Goal: Task Accomplishment & Management: Manage account settings

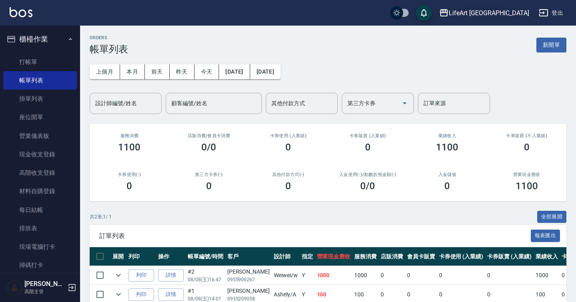
click at [509, 15] on div "LifeArt [GEOGRAPHIC_DATA]" at bounding box center [489, 13] width 81 height 10
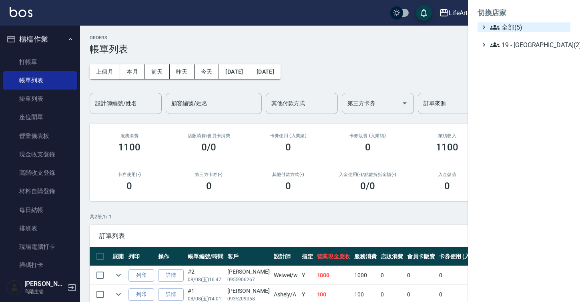
click at [508, 30] on span "全部(5)" at bounding box center [528, 27] width 77 height 10
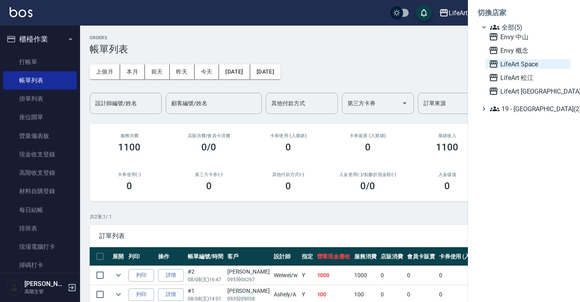
click at [512, 62] on span "LifeArt Space" at bounding box center [528, 64] width 79 height 10
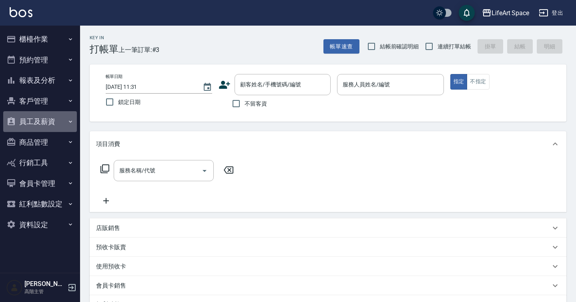
click at [59, 123] on button "員工及薪資" at bounding box center [40, 121] width 74 height 21
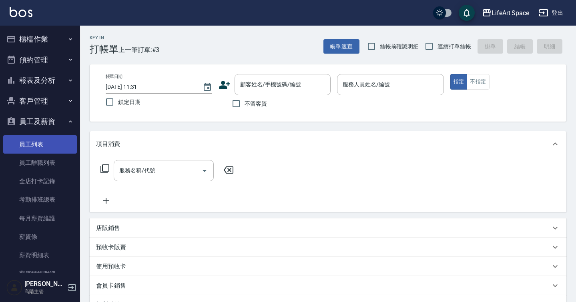
click at [51, 144] on link "員工列表" at bounding box center [40, 144] width 74 height 18
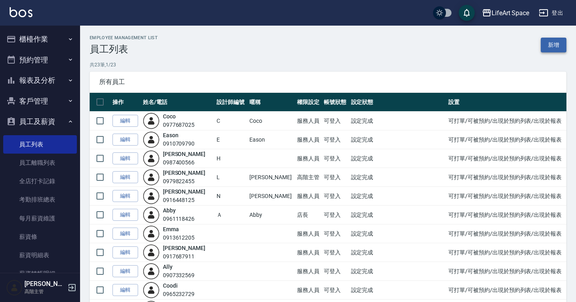
click at [544, 46] on link "新增" at bounding box center [554, 45] width 26 height 15
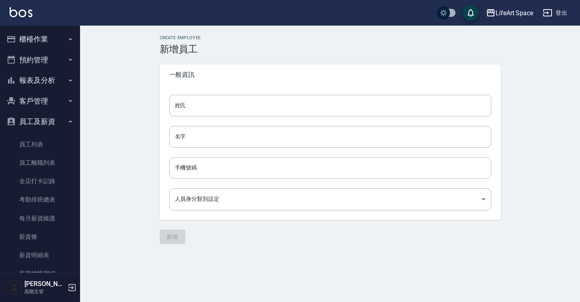
click at [435, 121] on div "姓氏 姓氏 名字 名字 手機號碼 手機號碼 人員身分類別設定 ​ 人員身分類別設定" at bounding box center [330, 152] width 341 height 135
click at [435, 119] on div "姓氏 姓氏 名字 名字 手機號碼 手機號碼 人員身分類別設定 ​ 人員身分類別設定" at bounding box center [330, 152] width 341 height 135
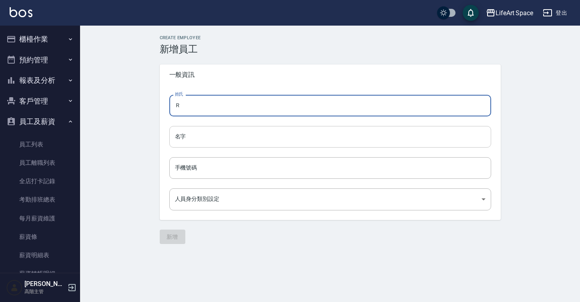
type input "Ｒ"
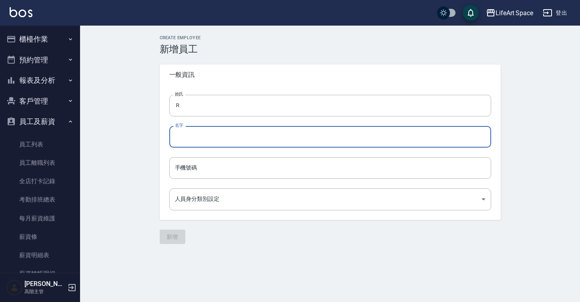
type input "ㄟ"
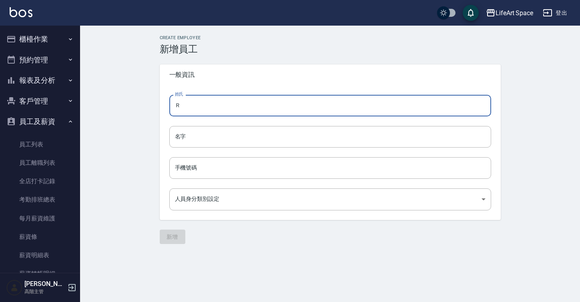
click at [343, 110] on input "Ｒ" at bounding box center [330, 106] width 322 height 22
type input "R"
click at [332, 142] on input "名字" at bounding box center [330, 137] width 322 height 22
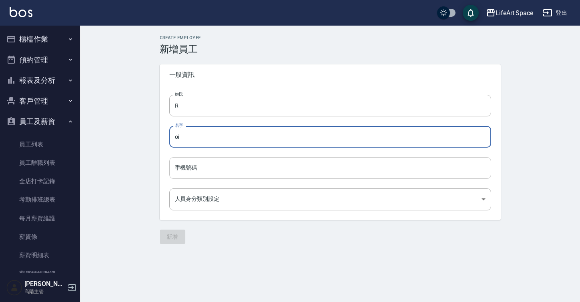
type input "oi"
click at [313, 172] on input "手機號碼" at bounding box center [330, 168] width 322 height 22
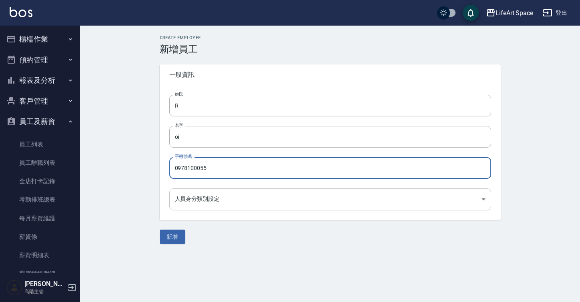
type input "0978100055"
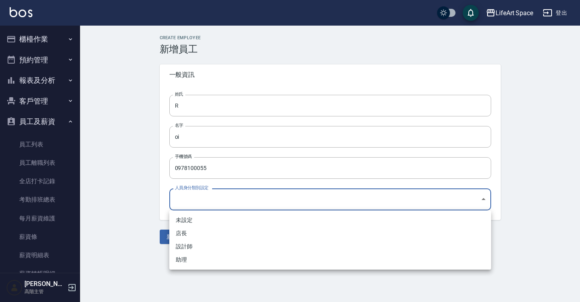
click at [288, 201] on body "LifeArt Space 登出 櫃檯作業 打帳單 帳單列表 掛單列表 座位開單 營業儀表板 現金收支登錄 高階收支登錄 材料自購登錄 每日結帳 排班表 現場…" at bounding box center [290, 151] width 580 height 302
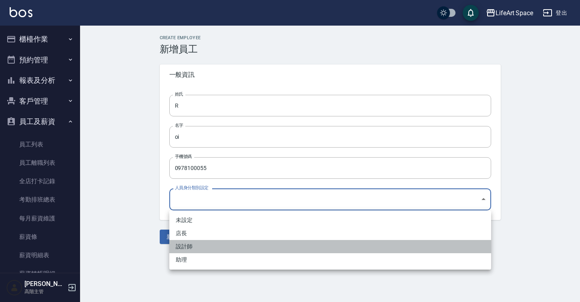
click at [274, 248] on li "設計師" at bounding box center [330, 246] width 322 height 13
type input "4ef25af8-fde2-4d48-b667-911cd0372d83"
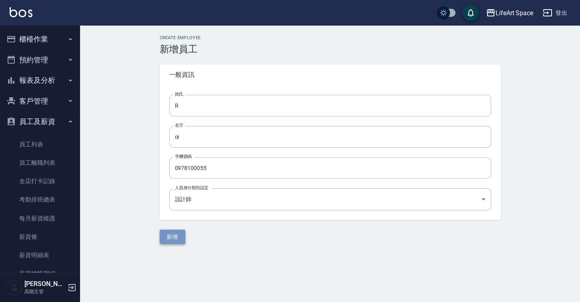
click at [169, 242] on button "新增" at bounding box center [173, 237] width 26 height 15
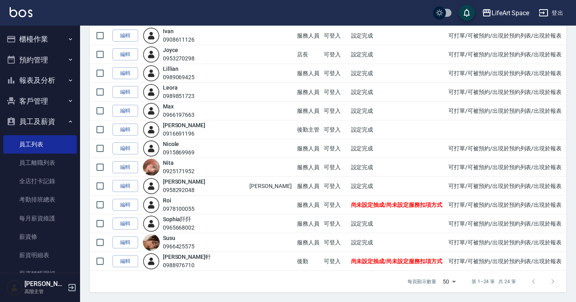
scroll to position [292, 0]
click at [131, 203] on link "編輯" at bounding box center [126, 205] width 26 height 12
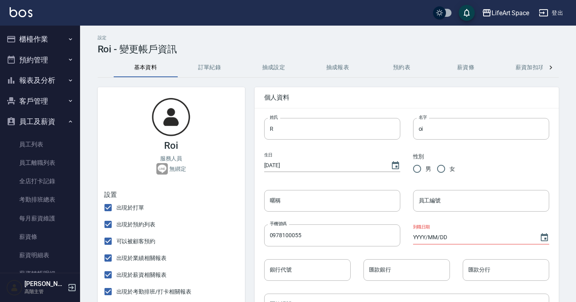
click at [276, 69] on button "抽成設定" at bounding box center [274, 67] width 64 height 19
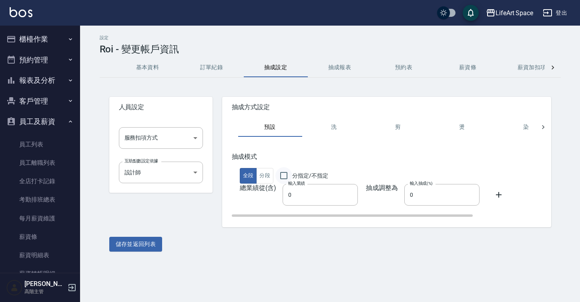
click at [286, 173] on input "分指定/不指定" at bounding box center [284, 175] width 17 height 17
checkbox input "true"
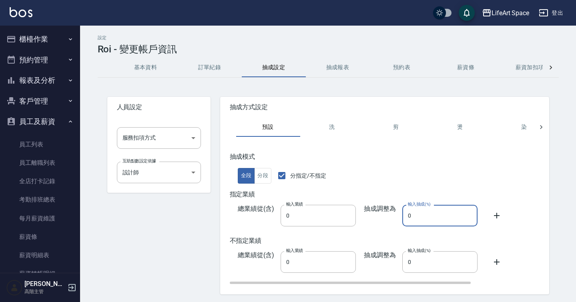
click at [415, 223] on input "0" at bounding box center [440, 216] width 75 height 22
type input "50"
click at [427, 260] on input "0" at bounding box center [440, 263] width 75 height 22
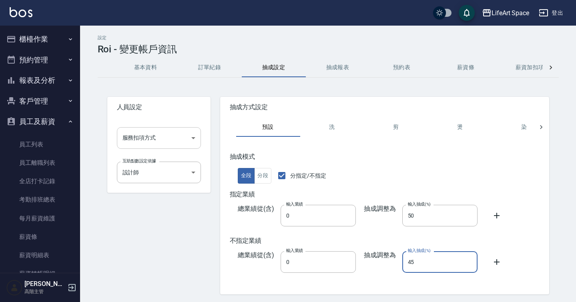
type input "45"
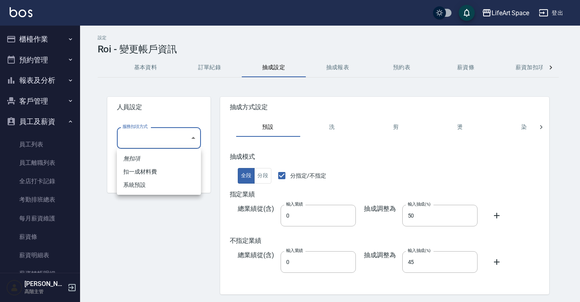
click at [165, 146] on body "LifeArt Space 登出 櫃檯作業 打帳單 帳單列表 掛單列表 座位開單 營業儀表板 現金收支登錄 高階收支登錄 材料自購登錄 每日結帳 排班表 現場…" at bounding box center [290, 164] width 580 height 329
click at [161, 183] on li "系統預設" at bounding box center [159, 185] width 84 height 13
type input "系統預設"
click at [169, 142] on body "LifeArt Space 登出 櫃檯作業 打帳單 帳單列表 掛單列表 座位開單 營業儀表板 現金收支登錄 高階收支登錄 材料自購登錄 每日結帳 排班表 現場…" at bounding box center [290, 164] width 580 height 329
click at [171, 185] on li "系統預設" at bounding box center [159, 185] width 84 height 13
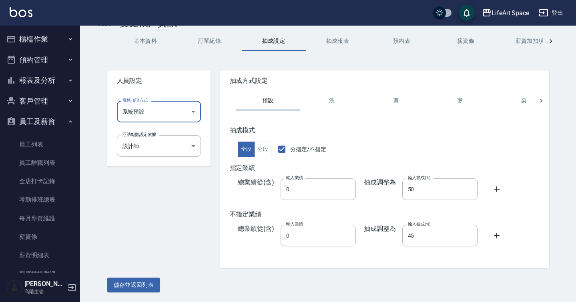
scroll to position [26, 0]
click at [148, 283] on button "儲存並返回列表" at bounding box center [133, 285] width 53 height 15
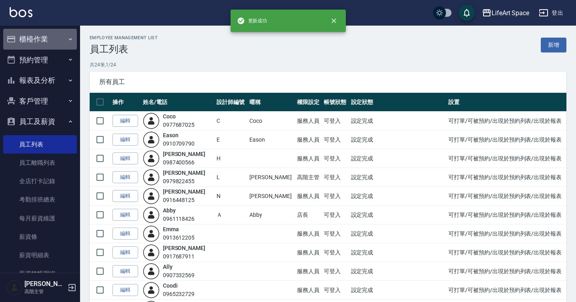
click at [66, 44] on button "櫃檯作業" at bounding box center [40, 39] width 74 height 21
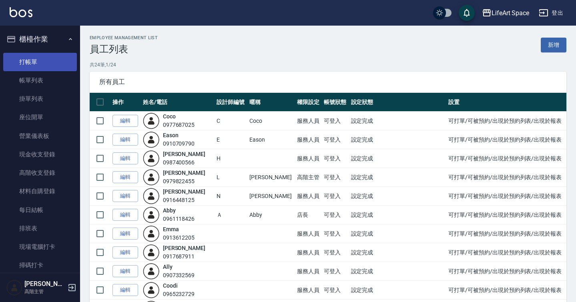
click at [54, 60] on link "打帳單" at bounding box center [40, 62] width 74 height 18
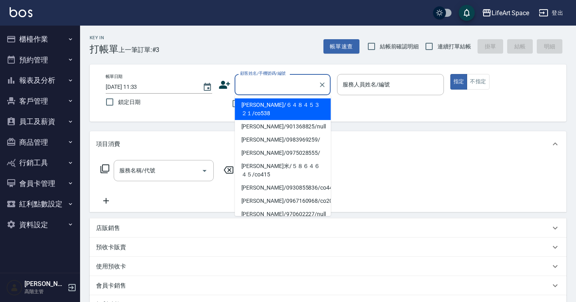
click at [277, 86] on input "顧客姓名/手機號碼/編號" at bounding box center [276, 85] width 77 height 14
click at [371, 76] on div "服務人員姓名/編號" at bounding box center [390, 84] width 107 height 21
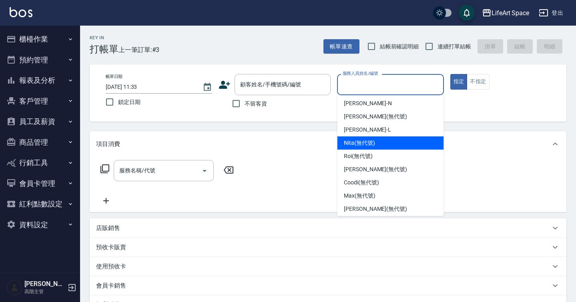
scroll to position [58, 0]
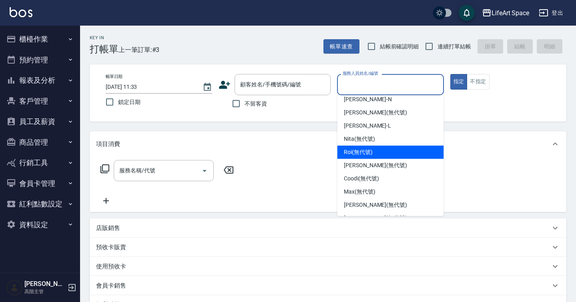
click at [301, 165] on div "服務名稱/代號 服務名稱/代號" at bounding box center [328, 184] width 477 height 55
